Goal: Task Accomplishment & Management: Manage account settings

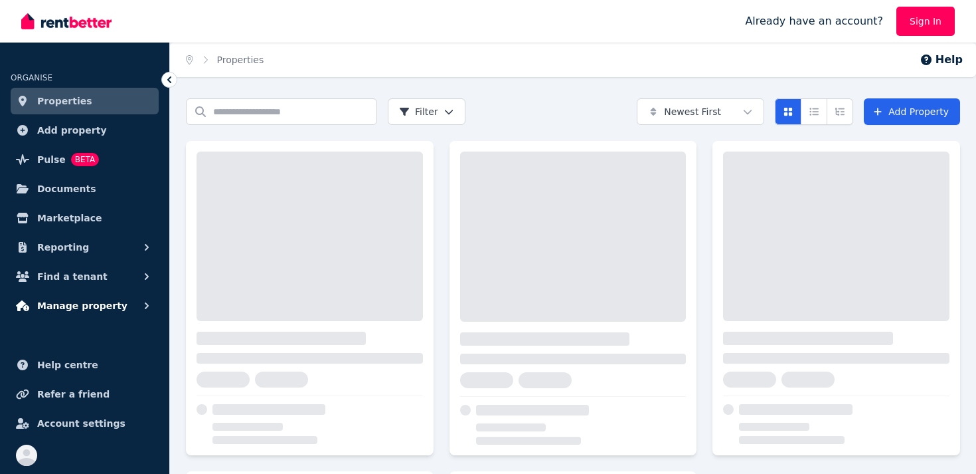
click at [79, 306] on span "Manage property" at bounding box center [82, 306] width 90 height 16
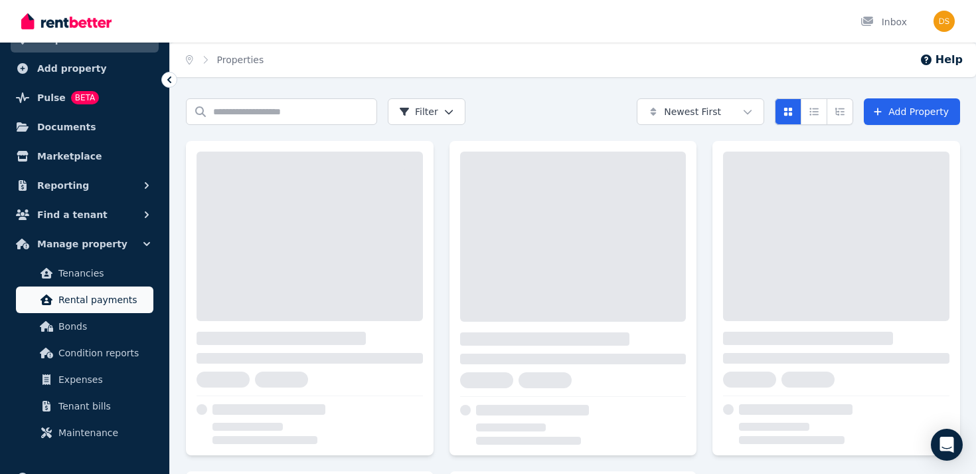
scroll to position [95, 0]
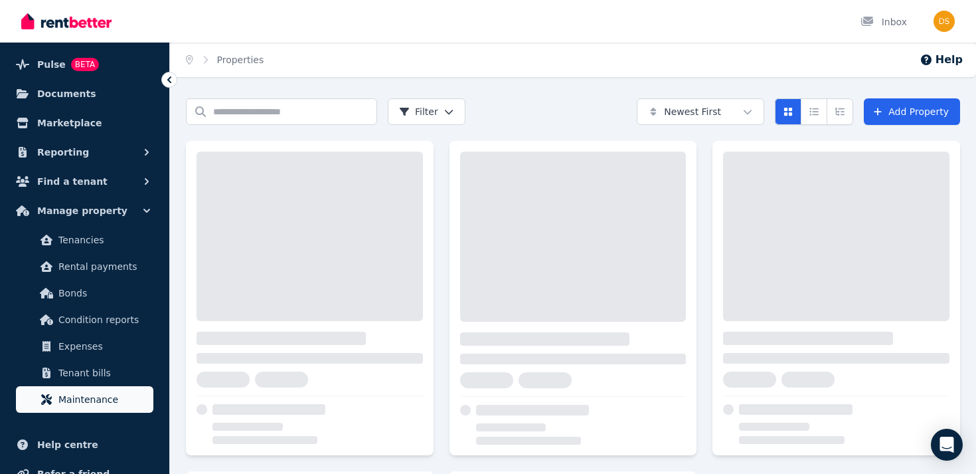
click at [81, 402] on span "Maintenance" at bounding box center [103, 399] width 90 height 16
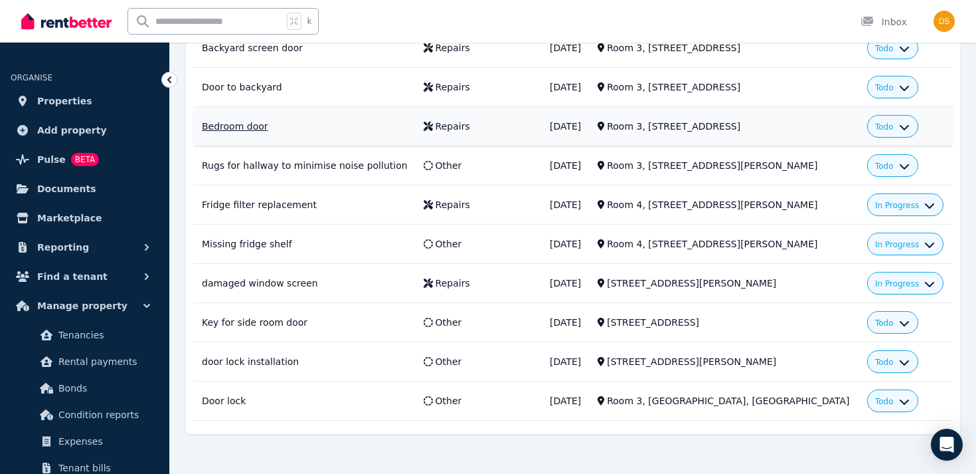
scroll to position [316, 0]
